Goal: Task Accomplishment & Management: Manage account settings

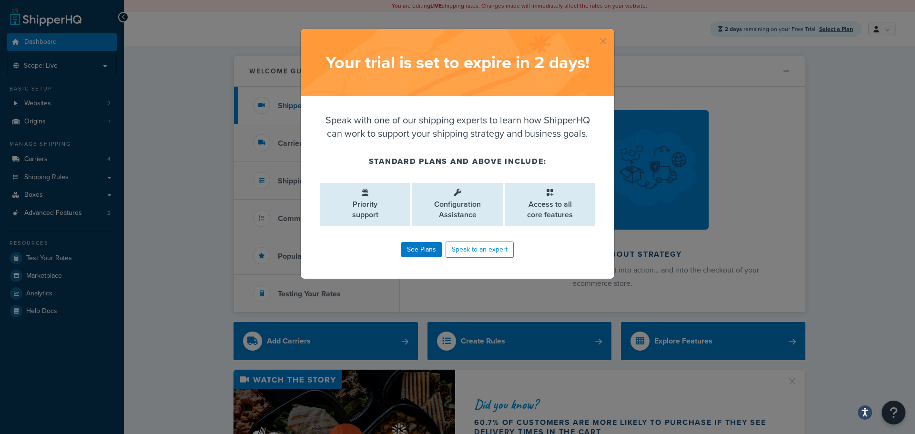
click at [612, 31] on button "button" at bounding box center [613, 30] width 2 height 2
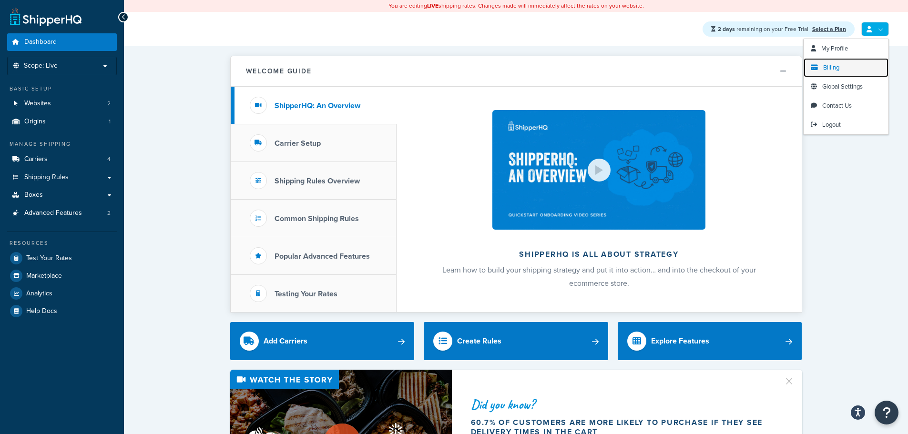
click at [841, 67] on link "Billing" at bounding box center [846, 67] width 85 height 19
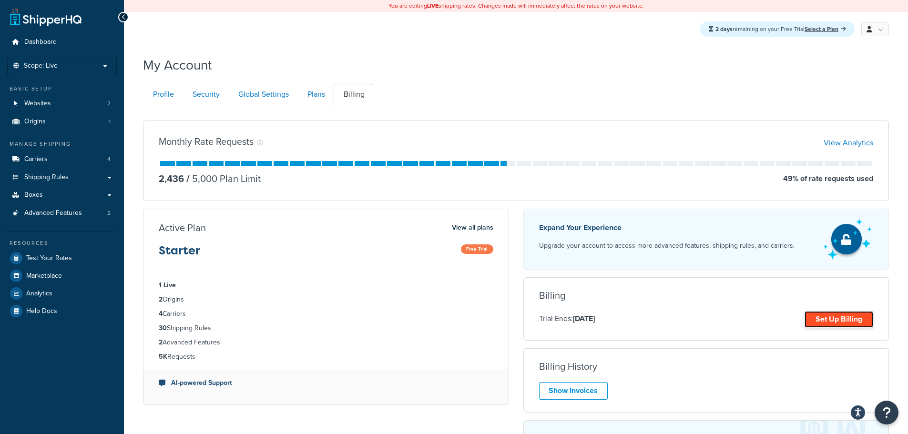
click at [831, 321] on link "Set Up Billing" at bounding box center [838, 319] width 69 height 17
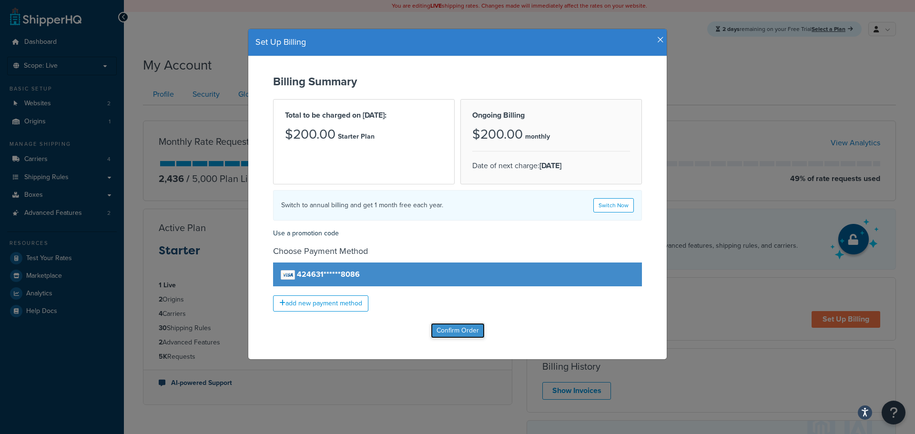
click at [455, 332] on input "Confirm Order" at bounding box center [458, 330] width 54 height 15
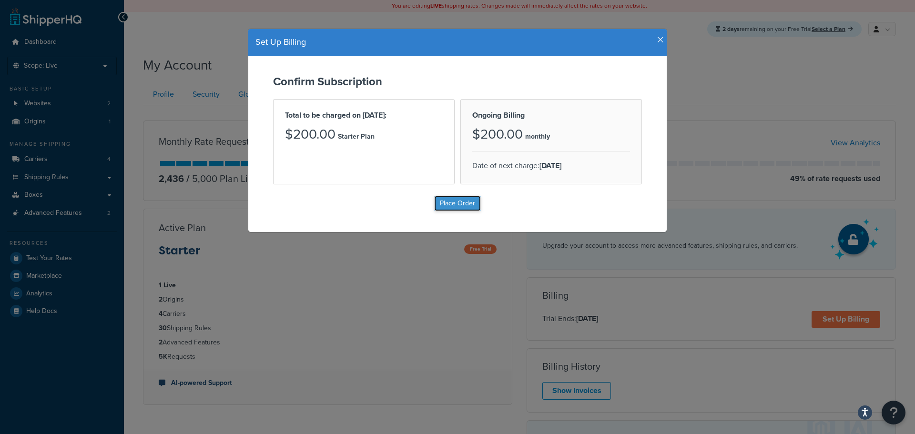
click at [454, 205] on input "Place Order" at bounding box center [457, 203] width 47 height 15
type input "Place Order"
